Goal: Transaction & Acquisition: Subscribe to service/newsletter

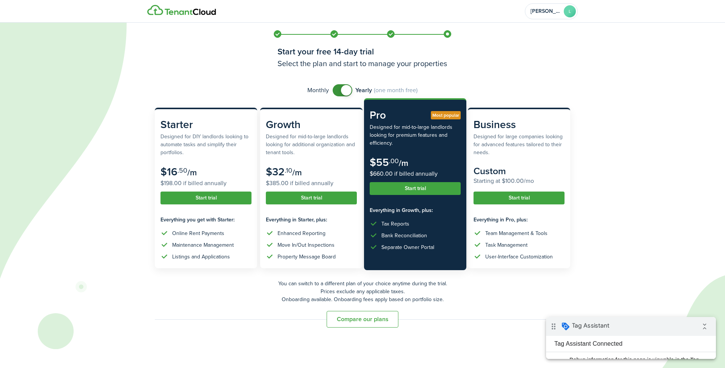
click at [438, 189] on button "Start trial" at bounding box center [415, 188] width 91 height 13
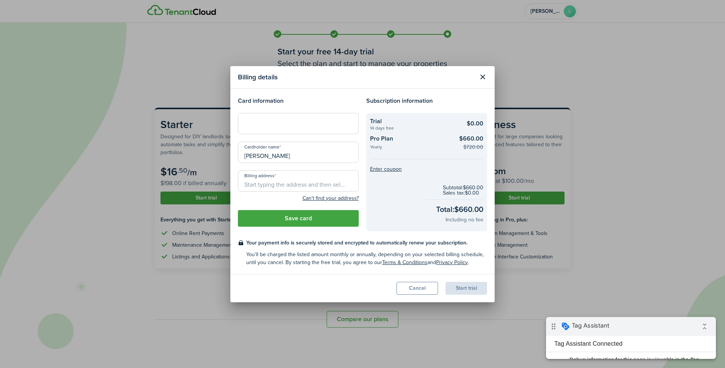
click at [299, 131] on div at bounding box center [298, 123] width 121 height 21
click at [296, 176] on input "Billing address" at bounding box center [298, 180] width 121 height 21
click at [313, 182] on input "Billing address" at bounding box center [298, 180] width 121 height 21
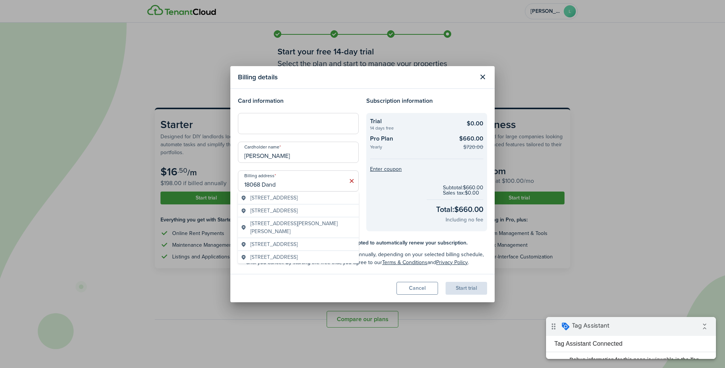
click at [320, 227] on span "[STREET_ADDRESS][PERSON_NAME][PERSON_NAME]" at bounding box center [303, 228] width 105 height 16
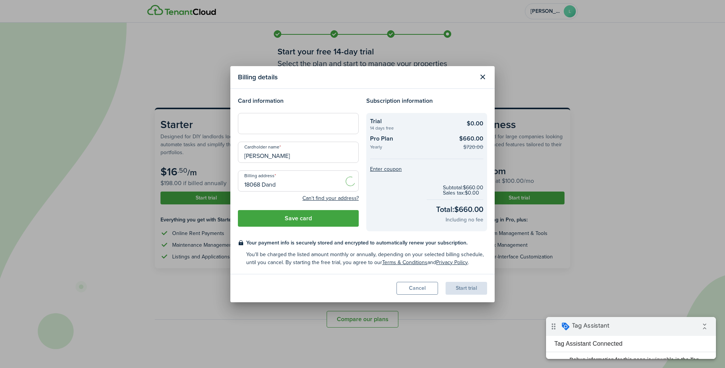
type input "[STREET_ADDRESS][PERSON_NAME][PERSON_NAME]"
click at [328, 258] on checkout-terms-secondary "You'll be charged the listed amount monthly or annually, depending on your sele…" at bounding box center [366, 259] width 241 height 16
click at [309, 221] on button "Save card" at bounding box center [298, 218] width 121 height 17
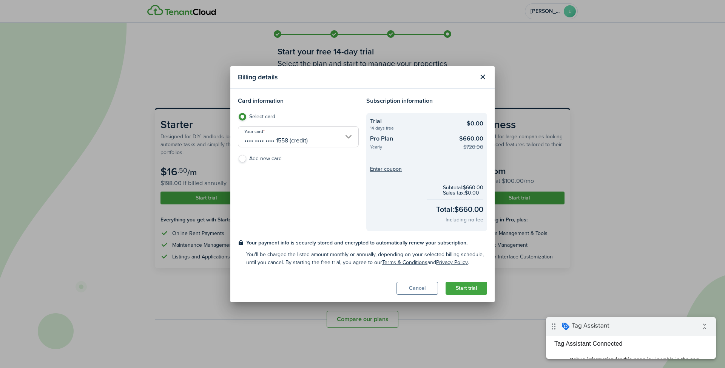
click at [457, 286] on button "Start trial" at bounding box center [467, 288] width 42 height 13
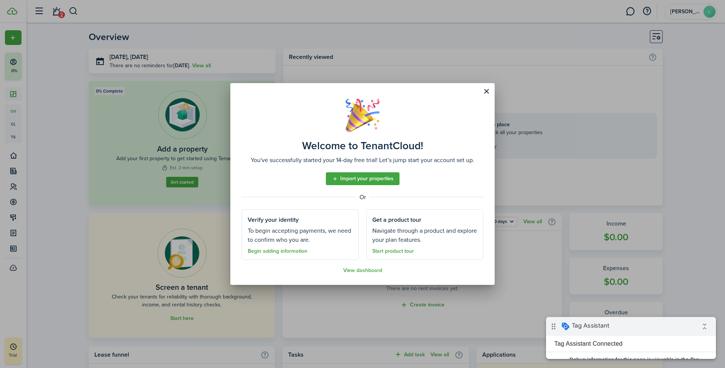
click at [493, 88] on button "Close modal" at bounding box center [486, 91] width 13 height 13
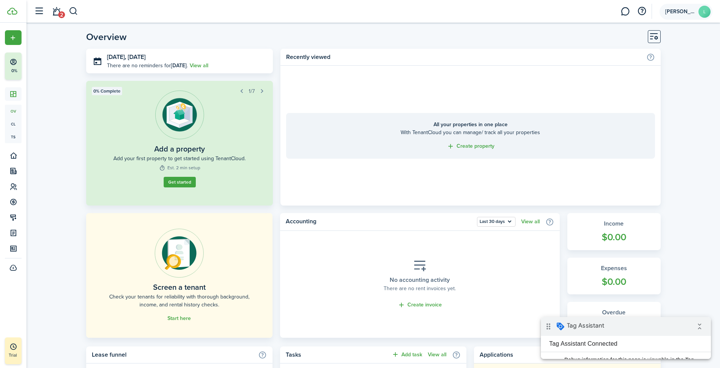
click at [679, 18] on account-user-avatar "[PERSON_NAME]" at bounding box center [685, 12] width 53 height 16
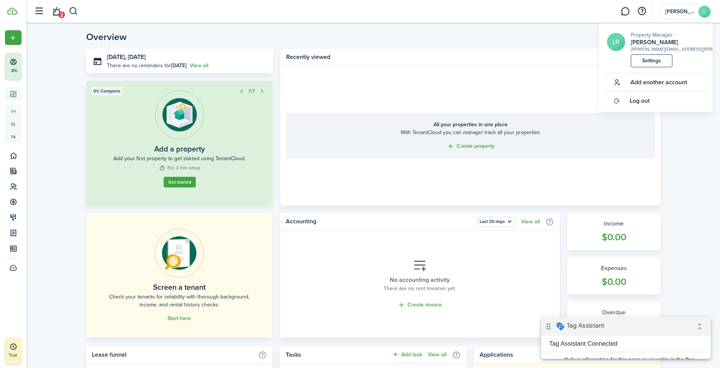
click at [655, 67] on link "Settings" at bounding box center [652, 60] width 42 height 13
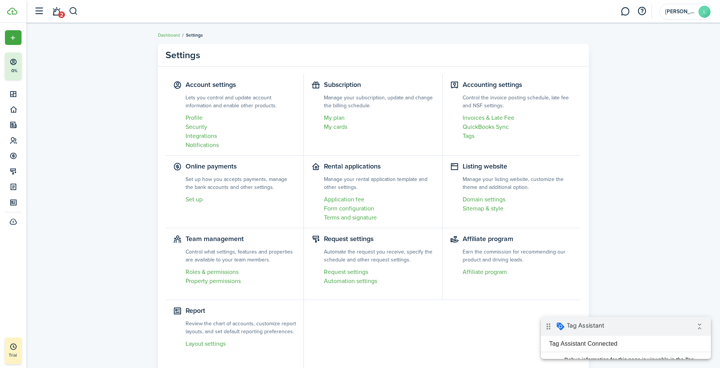
click at [114, 54] on settings-layout "Settings Account settings Lets you control and update account information and e…" at bounding box center [372, 211] width 693 height 343
